Goal: Information Seeking & Learning: Find specific fact

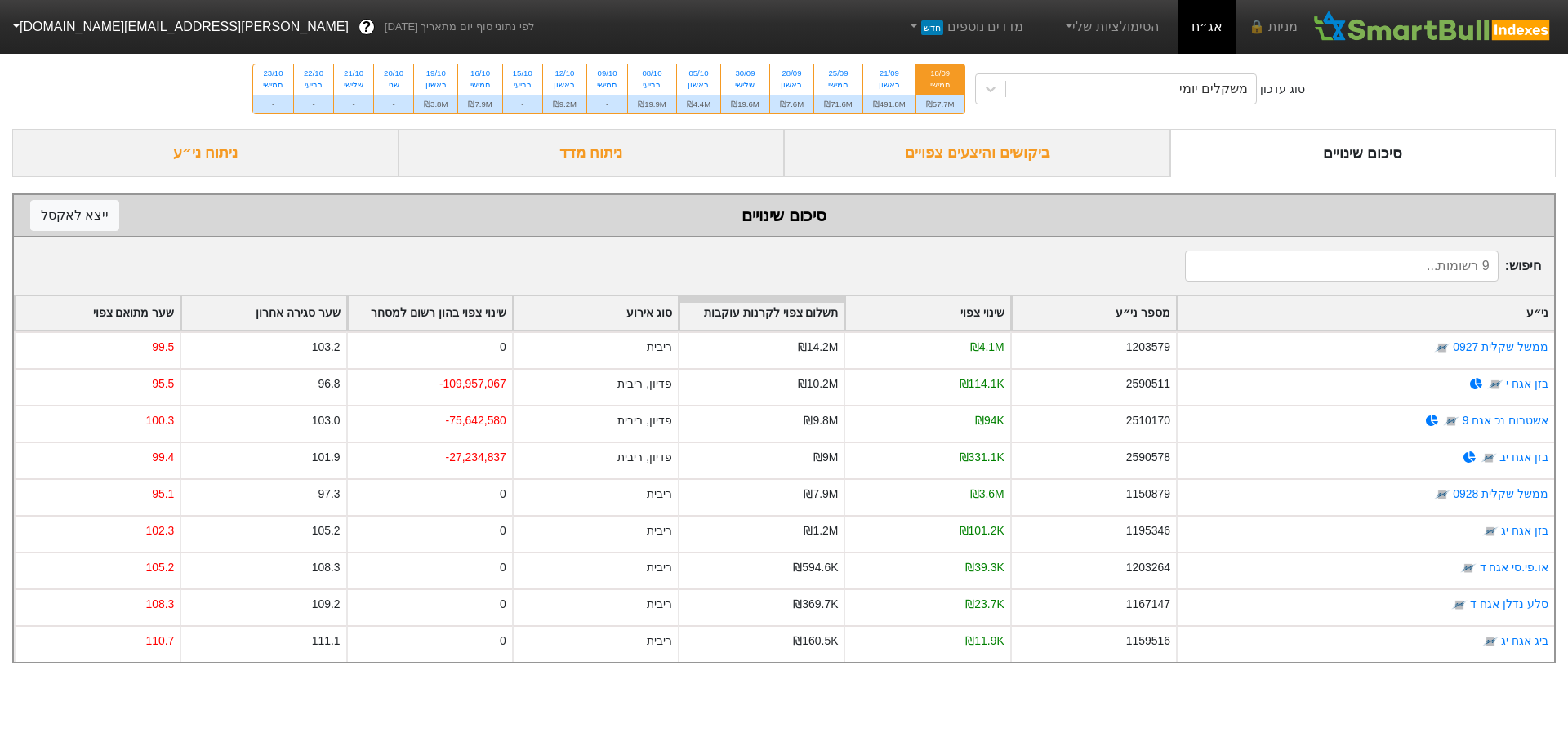
click at [1078, 148] on div "ביקושים והיצעים צפויים" at bounding box center [978, 153] width 386 height 48
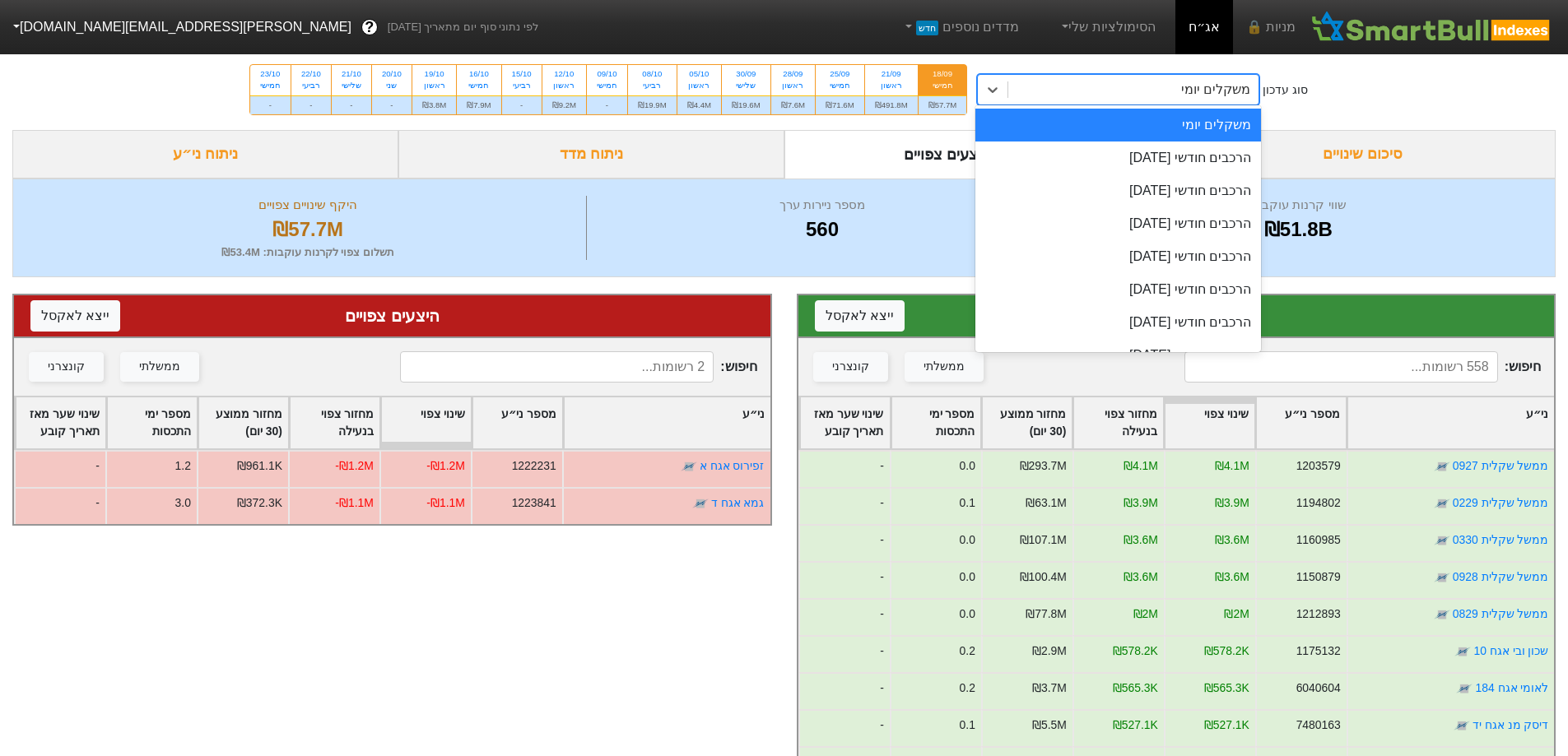
click at [1158, 88] on div "משקלים יומי" at bounding box center [1133, 90] width 251 height 29
click at [1178, 158] on div "הרכבים חודשי [DATE]" at bounding box center [1119, 158] width 286 height 33
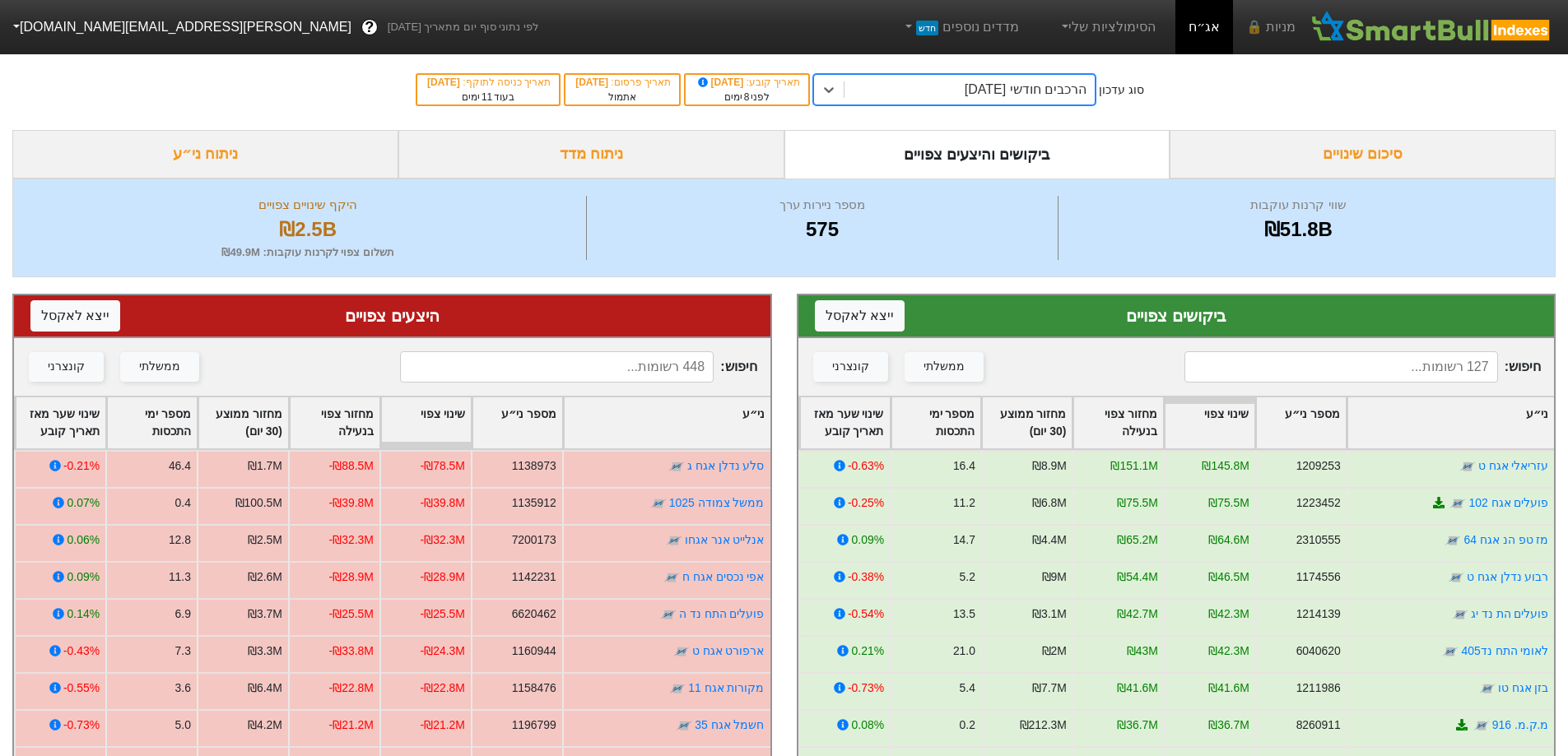
click at [1319, 347] on div "חיפוש : ממשלתי קונצרני" at bounding box center [1176, 367] width 756 height 58
click at [1314, 370] on input at bounding box center [1341, 367] width 313 height 31
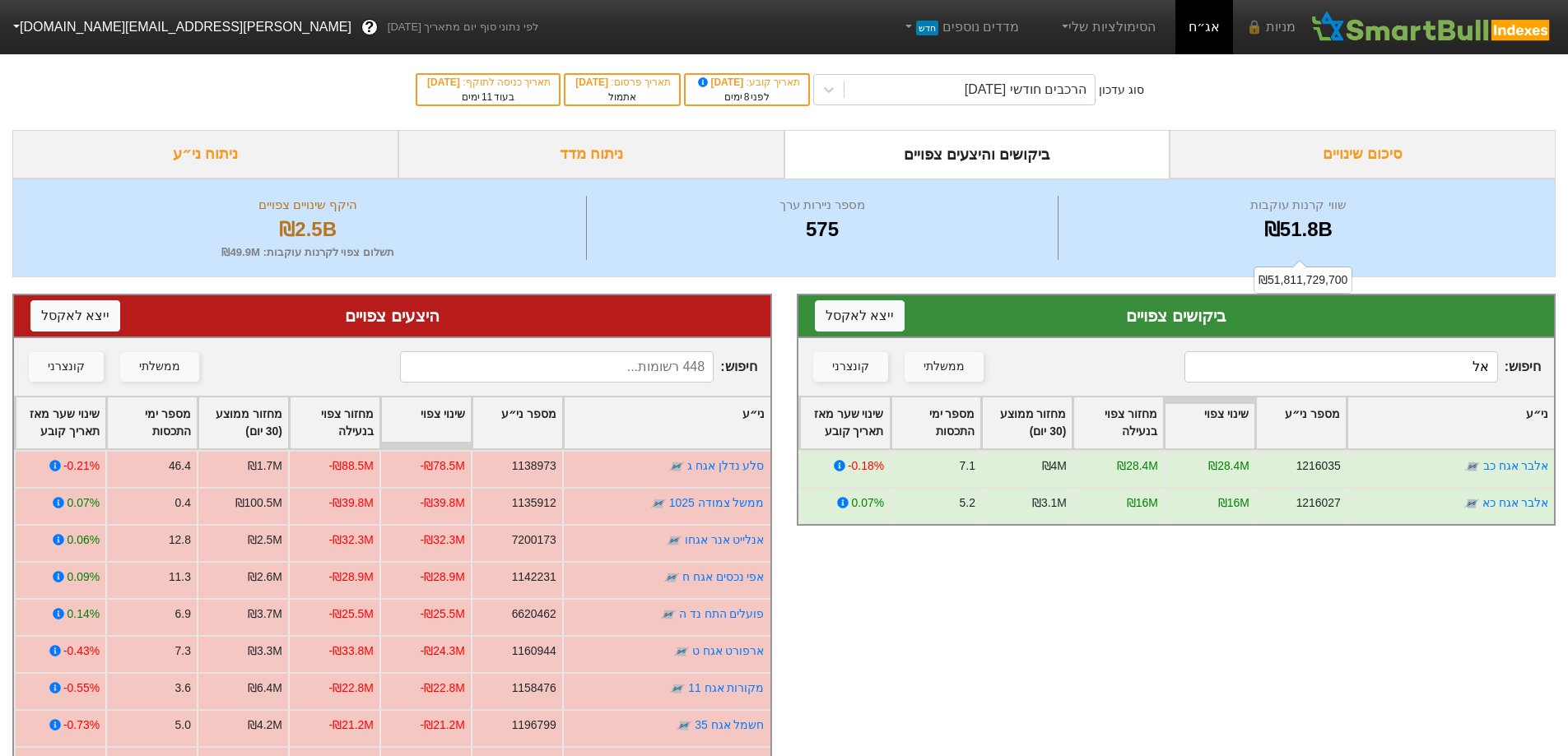
type input "א"
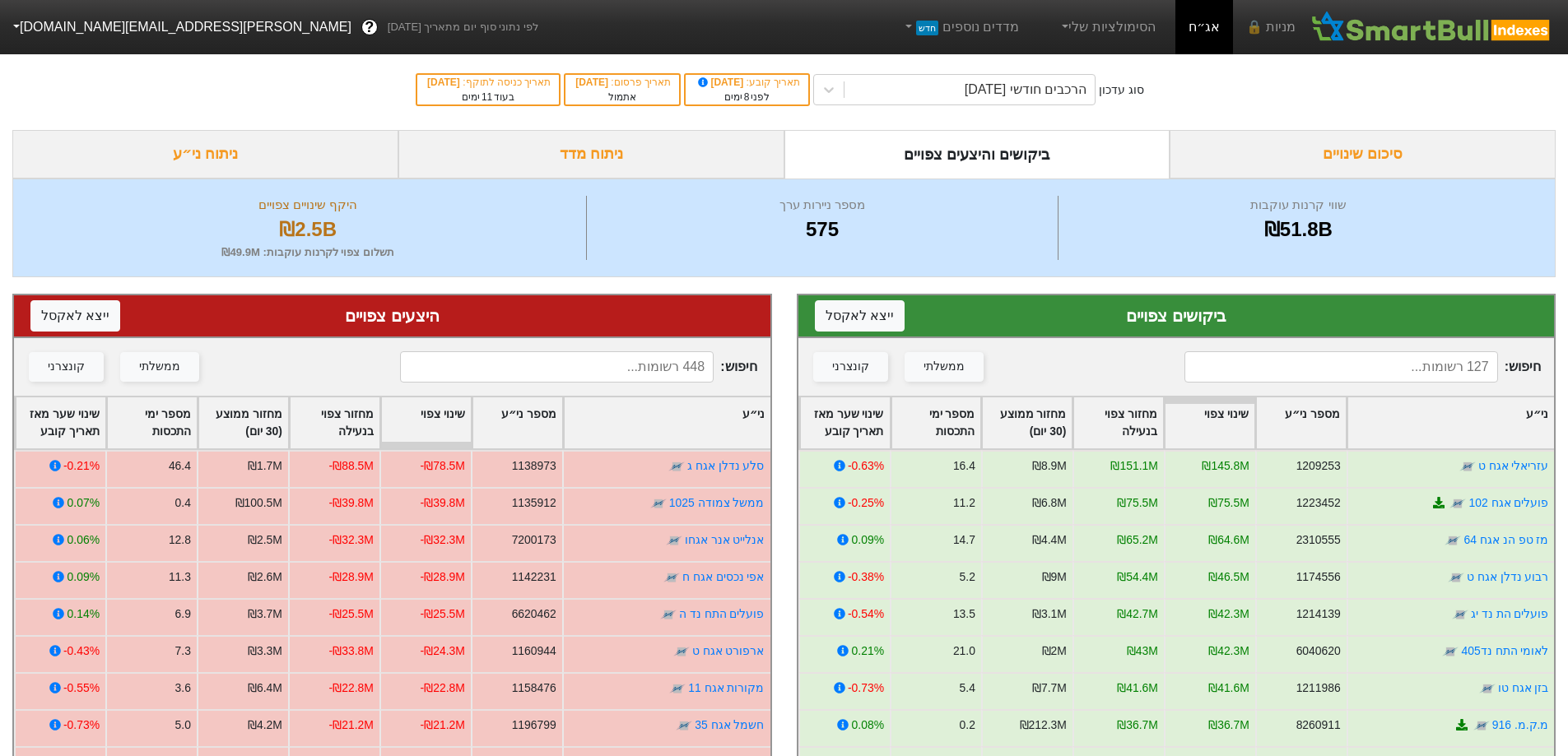
click at [1351, 369] on input at bounding box center [1341, 367] width 313 height 31
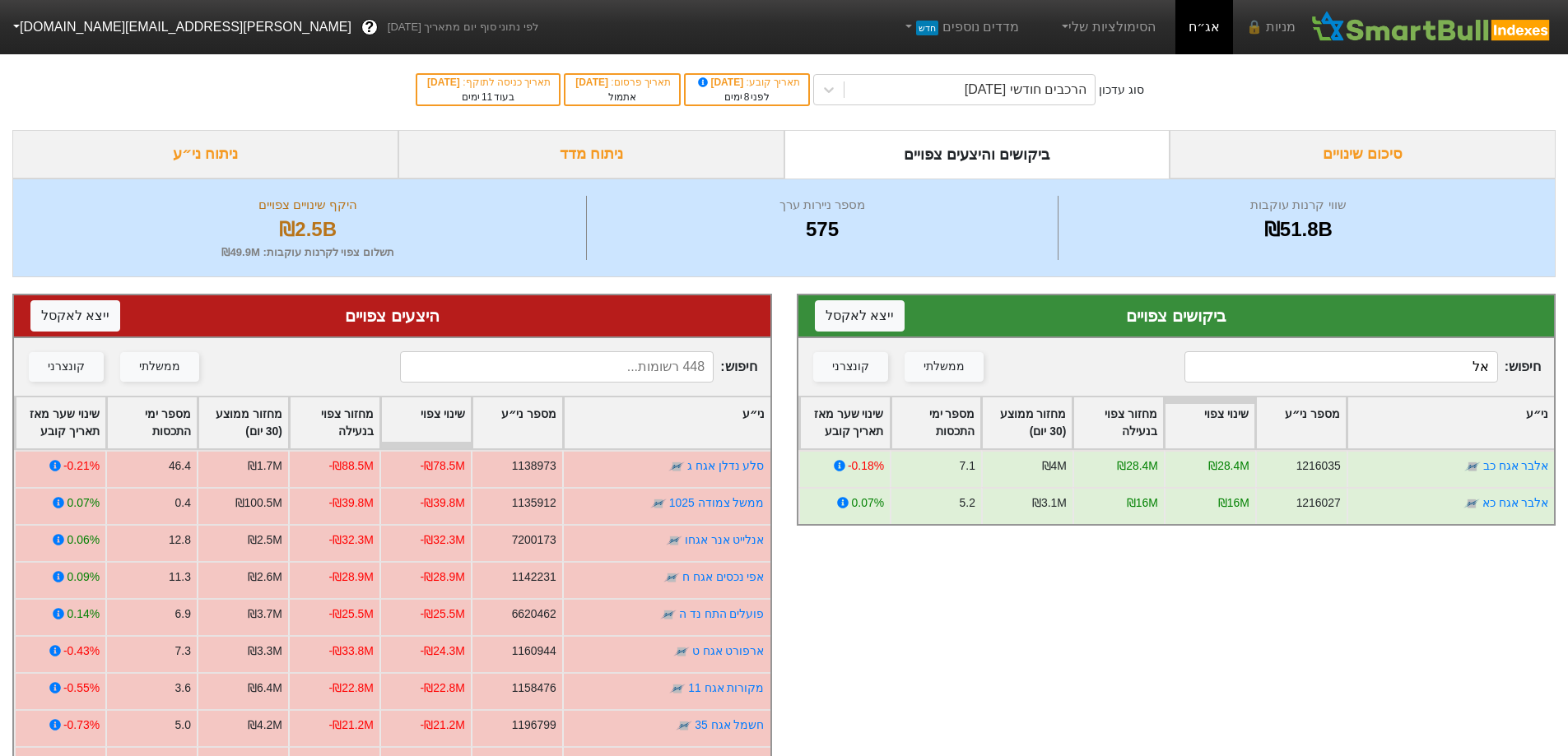
type input "א"
